Goal: Task Accomplishment & Management: Use online tool/utility

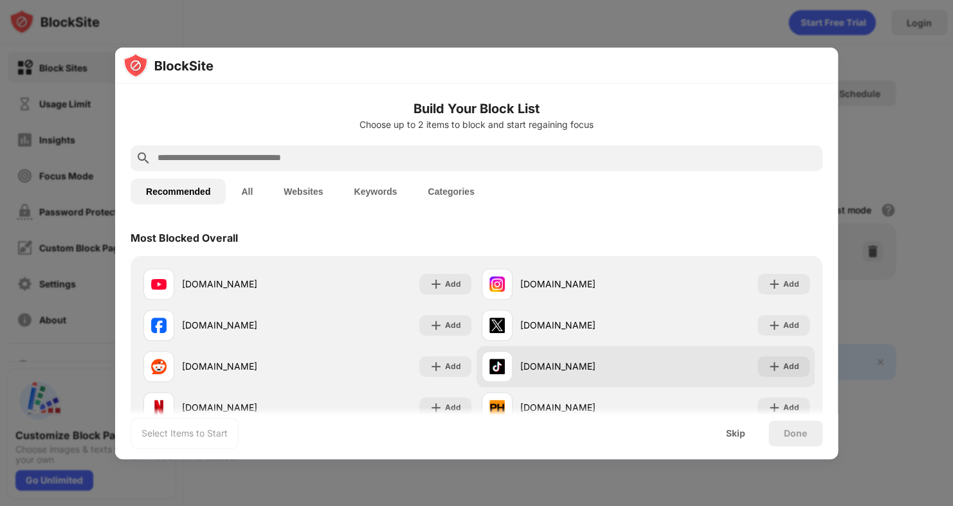
scroll to position [15, 0]
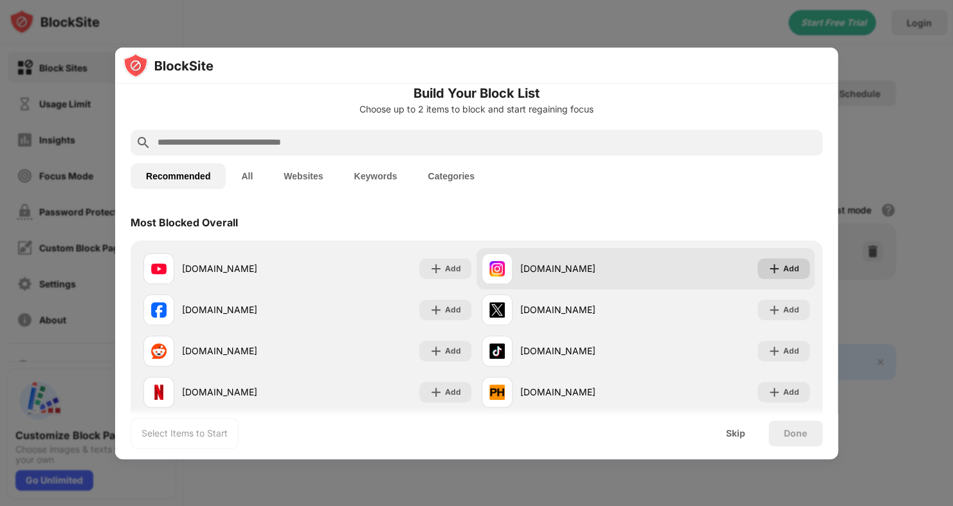
click at [771, 269] on img at bounding box center [774, 268] width 13 height 13
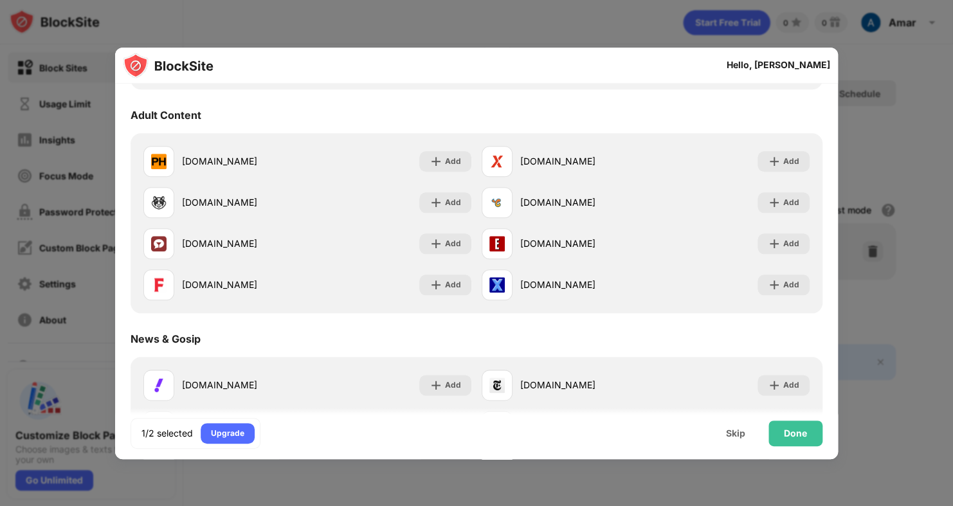
scroll to position [936, 0]
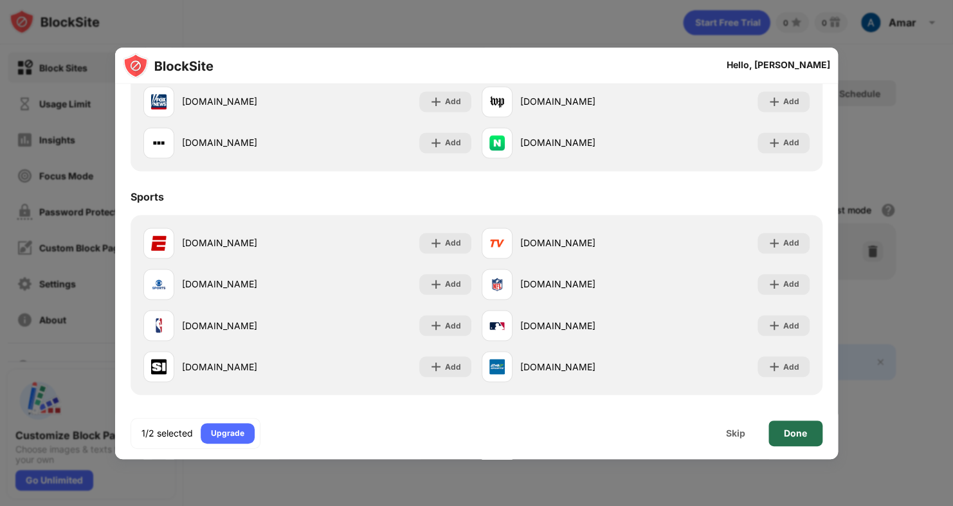
click at [806, 437] on div "Done" at bounding box center [795, 433] width 23 height 10
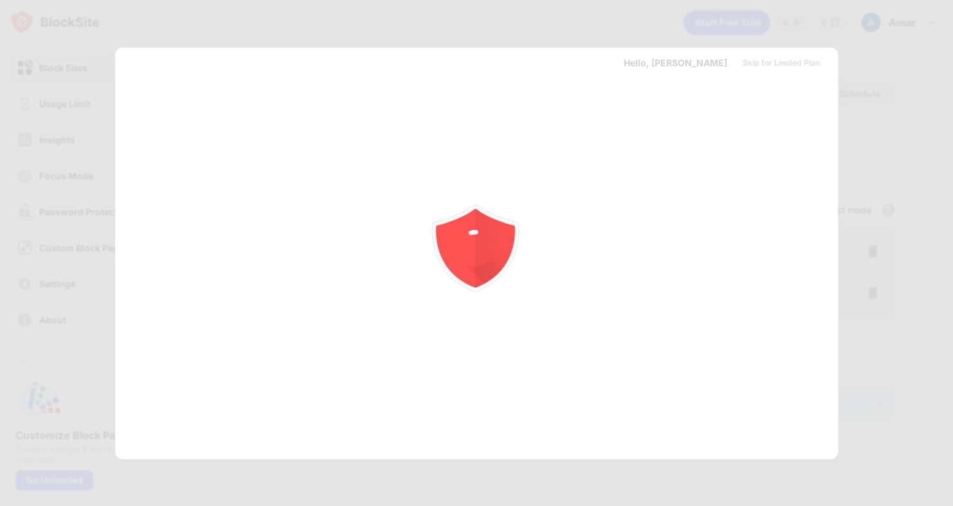
scroll to position [0, 0]
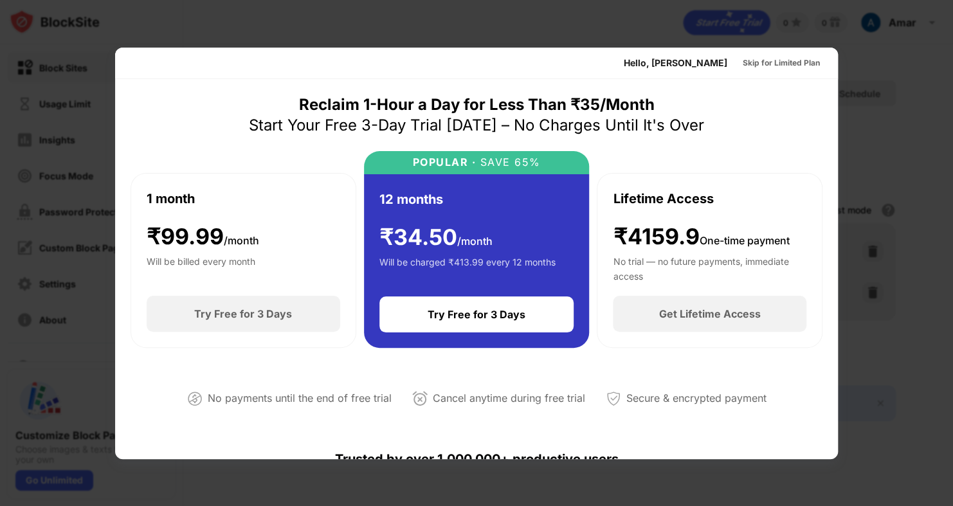
click at [887, 58] on div at bounding box center [476, 253] width 953 height 506
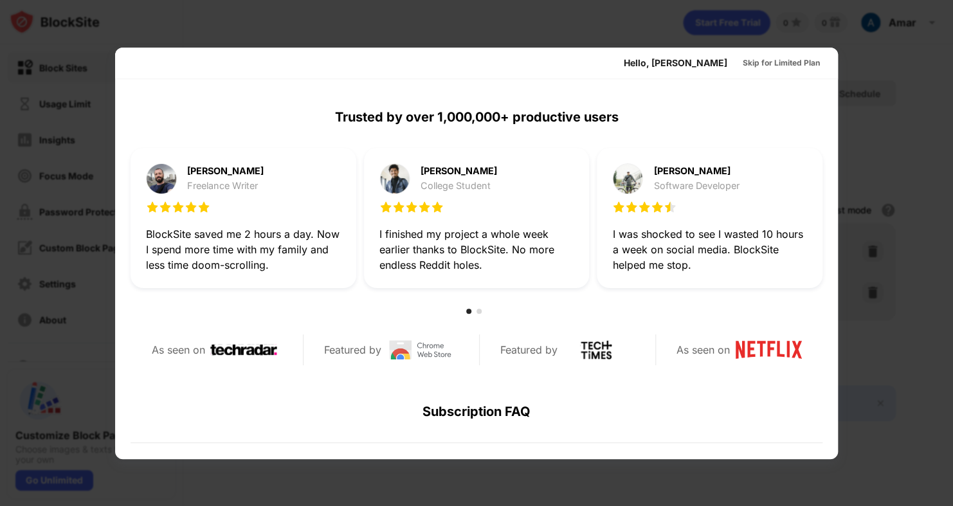
scroll to position [627, 0]
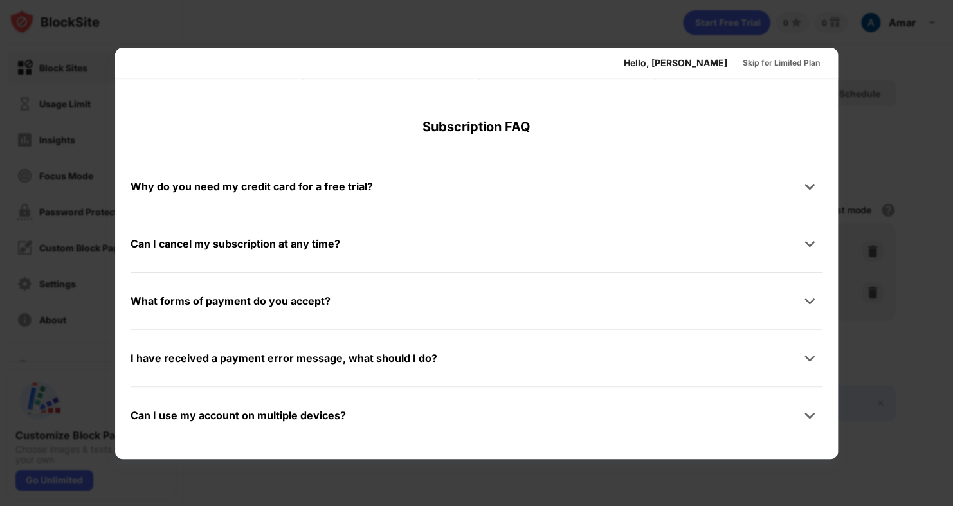
click at [48, 69] on div at bounding box center [476, 253] width 953 height 506
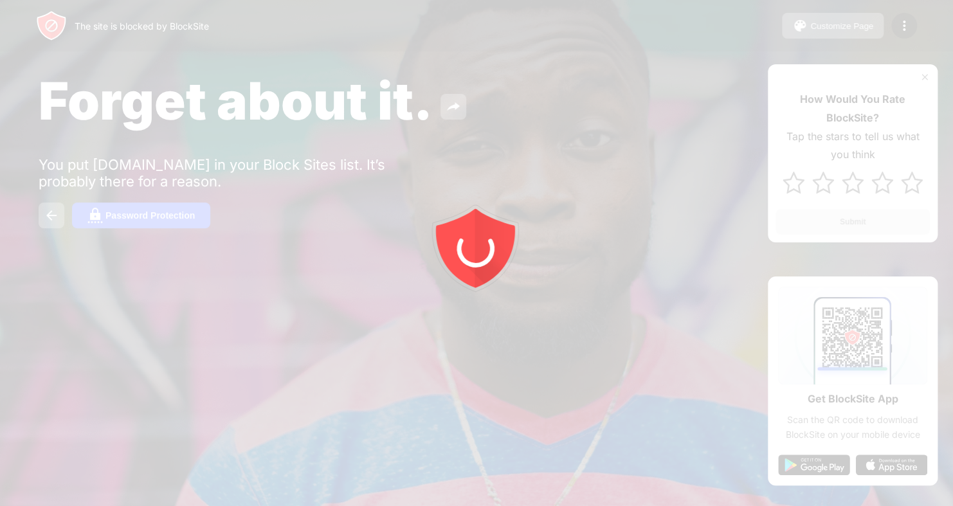
click at [340, 126] on div at bounding box center [476, 253] width 953 height 506
